Goal: Task Accomplishment & Management: Complete application form

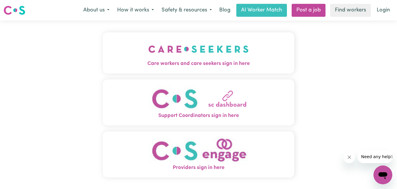
click at [261, 59] on button "Care workers and care seekers sign in here" at bounding box center [199, 52] width 192 height 41
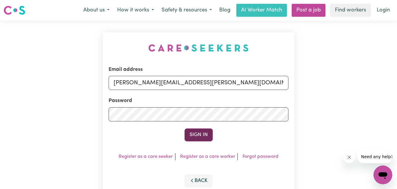
click at [202, 137] on button "Sign In" at bounding box center [199, 135] width 28 height 13
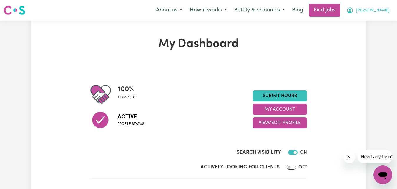
click at [384, 11] on span "[PERSON_NAME]" at bounding box center [373, 10] width 34 height 6
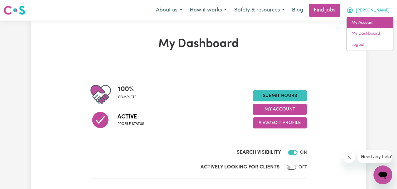
click at [383, 24] on link "My Account" at bounding box center [370, 22] width 47 height 11
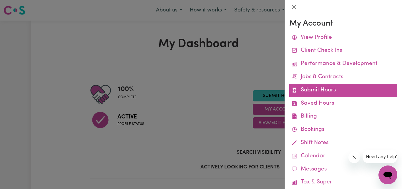
click at [317, 89] on link "Submit Hours" at bounding box center [343, 90] width 108 height 13
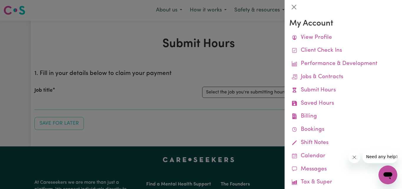
click at [182, 77] on div at bounding box center [201, 94] width 402 height 189
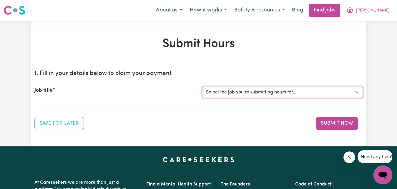
click at [358, 92] on select "Select the job you're submitting hours for... [[PERSON_NAME]] Care worker for s…" at bounding box center [282, 92] width 161 height 11
select select "1048"
click option "[[PERSON_NAME]] Transportation to Bedford Day Options" at bounding box center [0, 0] width 0 height 0
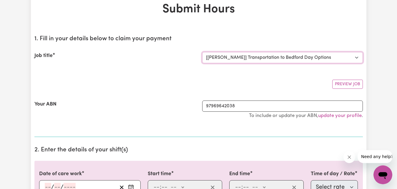
scroll to position [90, 0]
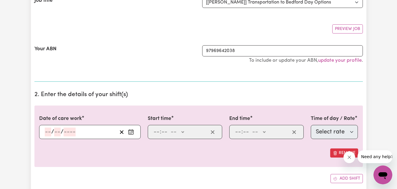
click at [131, 132] on icon "Enter the date of care work" at bounding box center [131, 132] width 6 height 6
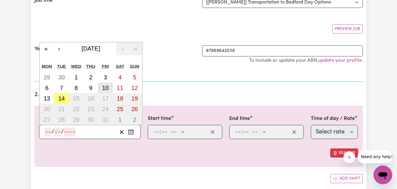
click at [105, 88] on abbr "10" at bounding box center [105, 88] width 6 height 6
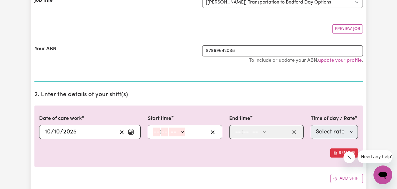
type input "[DATE]"
type input "10"
type input "2025"
click at [154, 130] on input "number" at bounding box center [156, 132] width 6 height 9
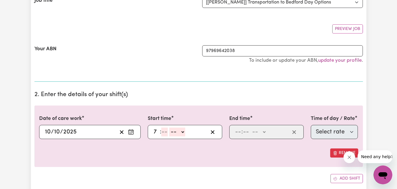
type input "7"
type input "30"
click at [180, 134] on select "-- AM PM" at bounding box center [176, 132] width 16 height 9
select select "am"
click option "AM" at bounding box center [0, 0] width 0 height 0
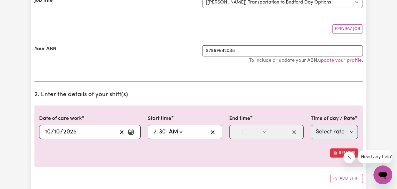
type input "07:30"
click at [236, 131] on input "number" at bounding box center [238, 132] width 6 height 9
type input "8"
type input "30"
click at [249, 128] on select "-- AM PM" at bounding box center [257, 132] width 16 height 9
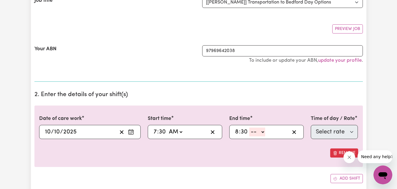
select select "am"
click option "AM" at bounding box center [0, 0] width 0 height 0
type input "08:30"
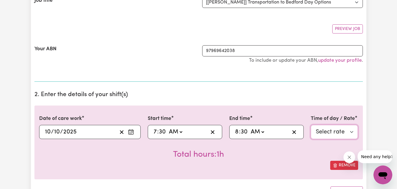
click at [311, 125] on select "Select rate $83.16 - Weekday Daytime - Assistance with Self Care Activities - S…" at bounding box center [334, 132] width 47 height 14
click at [351, 131] on select "Select rate $83.16 - Weekday Daytime - Assistance with Self Care Activities - S…" at bounding box center [334, 132] width 47 height 14
click at [311, 125] on select "Select rate $83.16 - Weekday Daytime - Assistance with Self Care Activities - S…" at bounding box center [334, 132] width 47 height 14
select select "63213"
click option "$83.16 - Weekday Daytime - Assistance with Self Care Activities - Standard Leve…" at bounding box center [0, 0] width 0 height 0
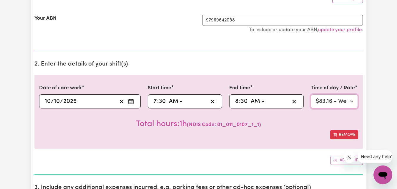
scroll to position [150, 0]
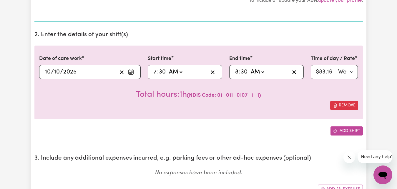
click at [350, 130] on button "Add shift" at bounding box center [347, 131] width 32 height 9
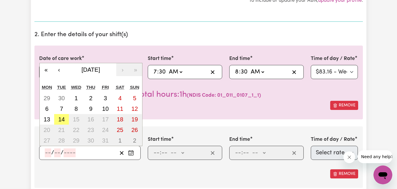
click at [47, 152] on input "number" at bounding box center [48, 153] width 6 height 9
click at [105, 110] on abbr "10" at bounding box center [105, 109] width 6 height 6
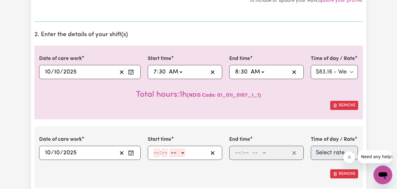
type input "[DATE]"
type input "10"
type input "2025"
click at [155, 154] on input "number" at bounding box center [156, 153] width 6 height 9
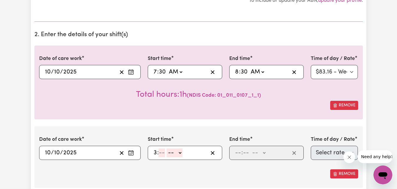
type input "3"
type input "30"
click at [168, 149] on select "-- AM PM" at bounding box center [176, 153] width 16 height 9
select select "pm"
click option "PM" at bounding box center [0, 0] width 0 height 0
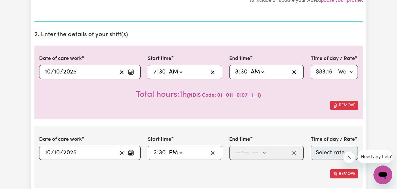
type input "15:30"
click at [236, 153] on input "number" at bounding box center [238, 153] width 6 height 9
type input "4"
type input "30"
click at [249, 149] on select "-- AM PM" at bounding box center [257, 153] width 16 height 9
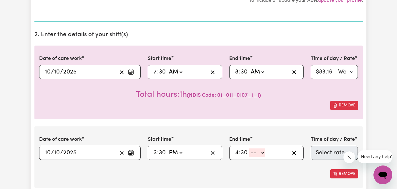
select select "pm"
click option "PM" at bounding box center [0, 0] width 0 height 0
type input "16:30"
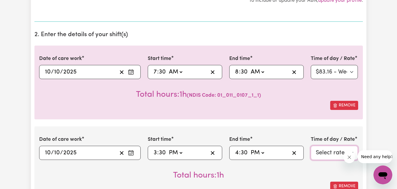
click at [337, 154] on select "Select rate $83.16 - Weekday Daytime - Assistance with Self Care Activities - S…" at bounding box center [334, 153] width 47 height 14
select select "63213"
click option "$83.16 - Weekday Daytime - Assistance with Self Care Activities - Standard Leve…" at bounding box center [0, 0] width 0 height 0
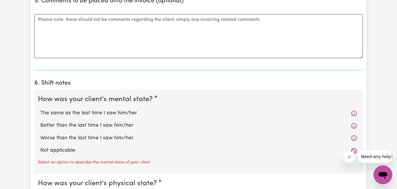
scroll to position [480, 0]
click at [58, 113] on label "The same as the last time I saw him/her" at bounding box center [198, 113] width 317 height 8
click at [40, 109] on input "The same as the last time I saw him/her" at bounding box center [40, 109] width 0 height 0
radio input "true"
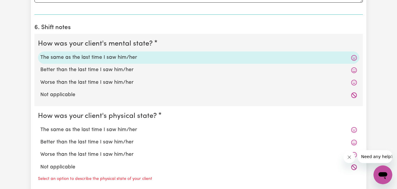
scroll to position [571, 0]
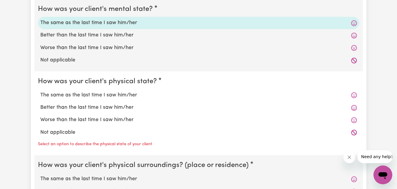
click at [95, 95] on label "The same as the last time I saw him/her" at bounding box center [198, 96] width 317 height 8
click at [40, 92] on input "The same as the last time I saw him/her" at bounding box center [40, 91] width 0 height 0
radio input "true"
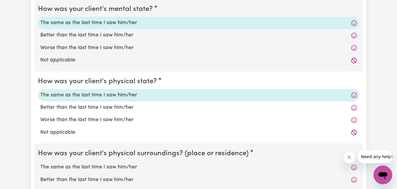
scroll to position [661, 0]
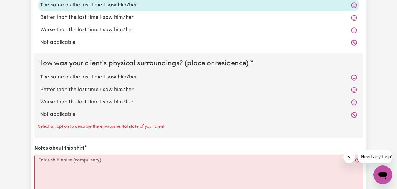
click at [84, 77] on label "The same as the last time I saw him/her" at bounding box center [198, 78] width 317 height 8
click at [40, 74] on input "The same as the last time I saw him/her" at bounding box center [40, 73] width 0 height 0
radio input "true"
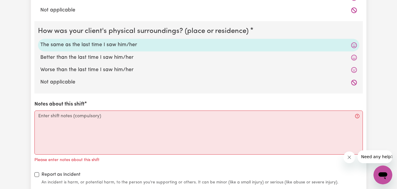
scroll to position [721, 0]
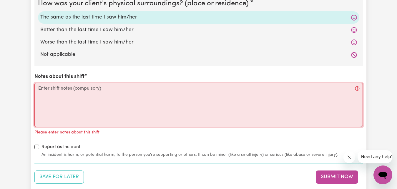
click at [40, 90] on textarea "Notes about this shift" at bounding box center [198, 105] width 329 height 44
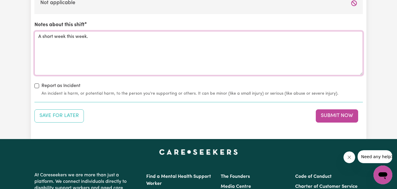
scroll to position [781, 0]
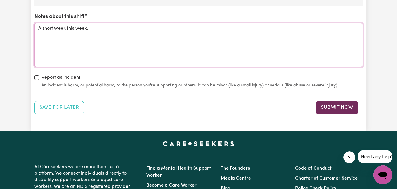
type textarea "A short week this week."
click at [329, 109] on button "Submit Now" at bounding box center [337, 107] width 42 height 13
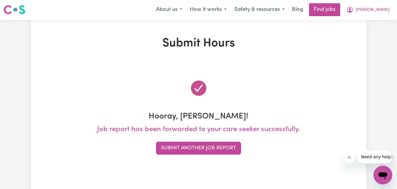
scroll to position [0, 0]
